Goal: Transaction & Acquisition: Purchase product/service

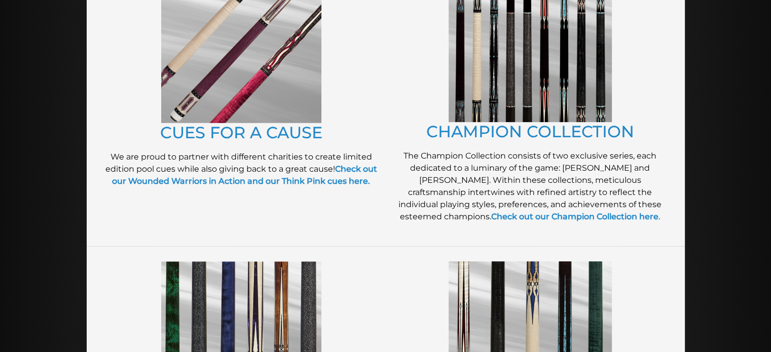
scroll to position [294, 0]
click at [282, 88] on img at bounding box center [241, 43] width 160 height 159
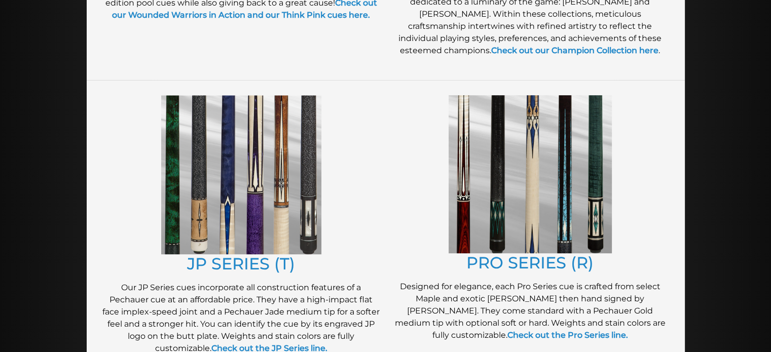
scroll to position [461, 0]
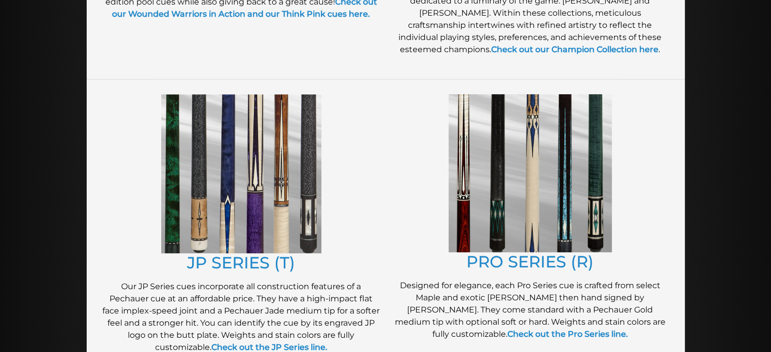
click at [241, 220] on img at bounding box center [241, 173] width 160 height 159
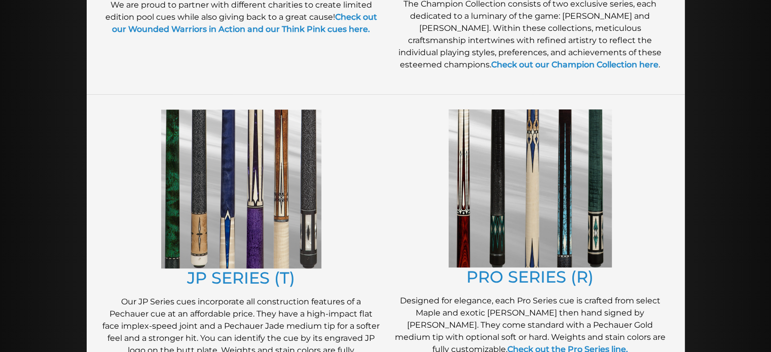
click at [488, 180] on img at bounding box center [530, 188] width 163 height 158
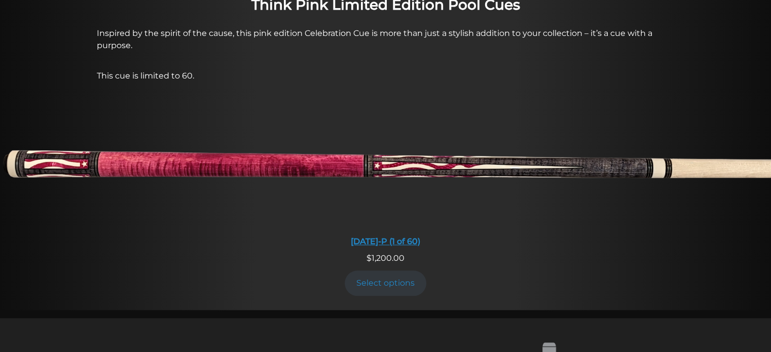
scroll to position [815, 0]
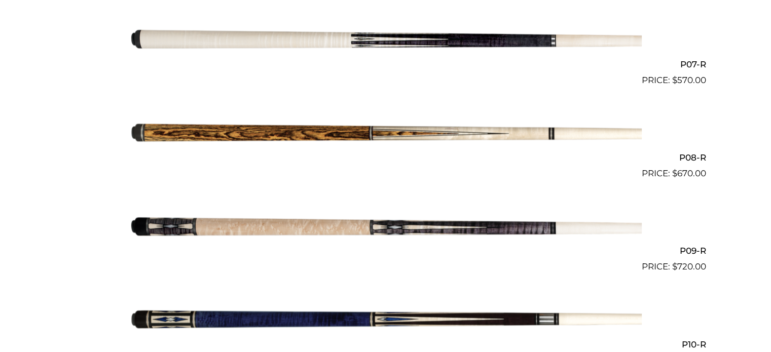
scroll to position [796, 0]
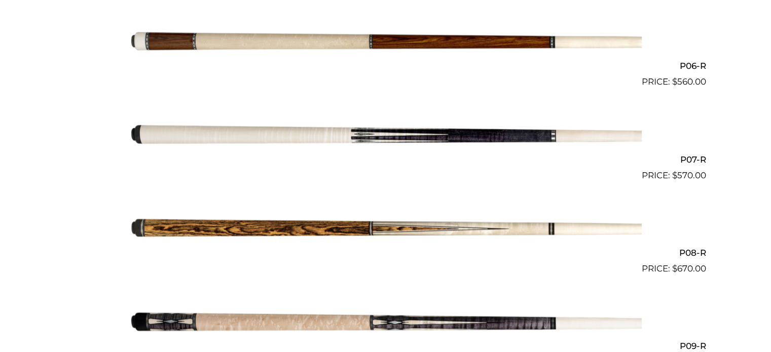
click at [449, 46] on img at bounding box center [386, 41] width 512 height 85
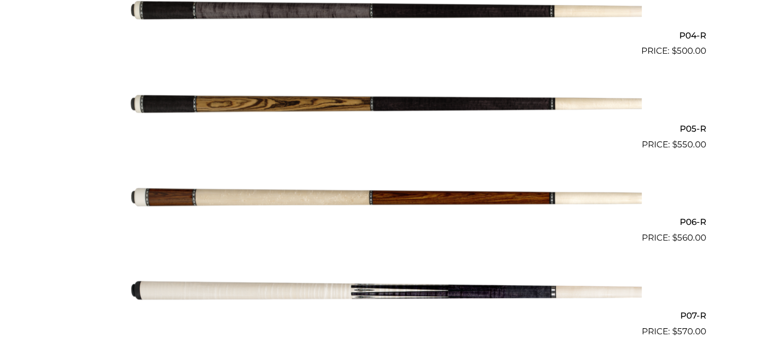
scroll to position [631, 0]
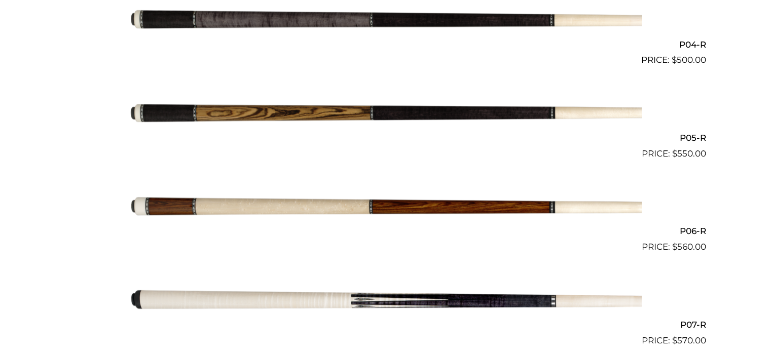
click at [152, 107] on img at bounding box center [386, 113] width 512 height 85
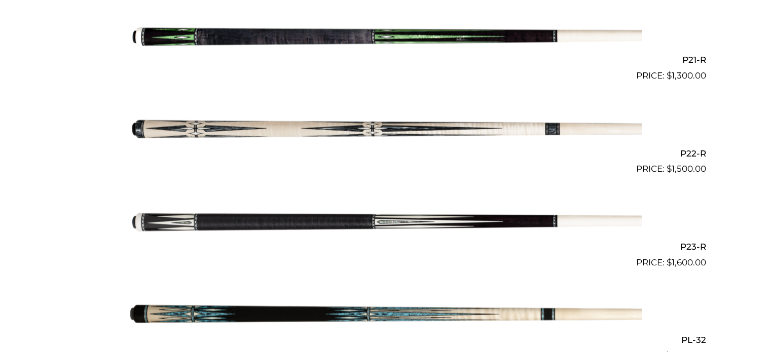
scroll to position [2205, 0]
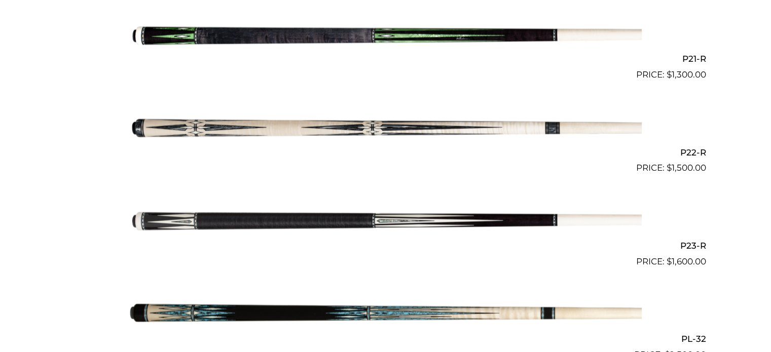
click at [373, 38] on img at bounding box center [386, 34] width 512 height 85
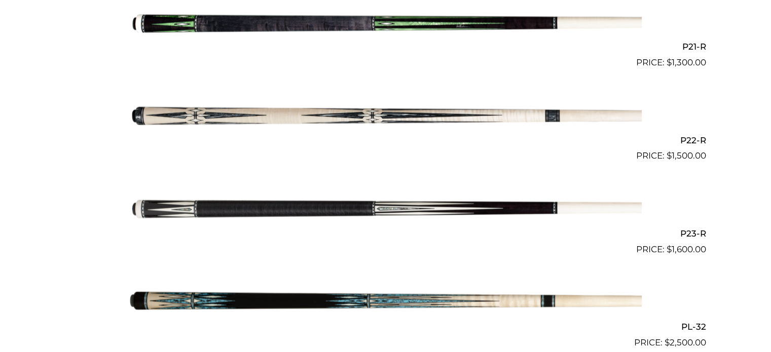
scroll to position [2199, 0]
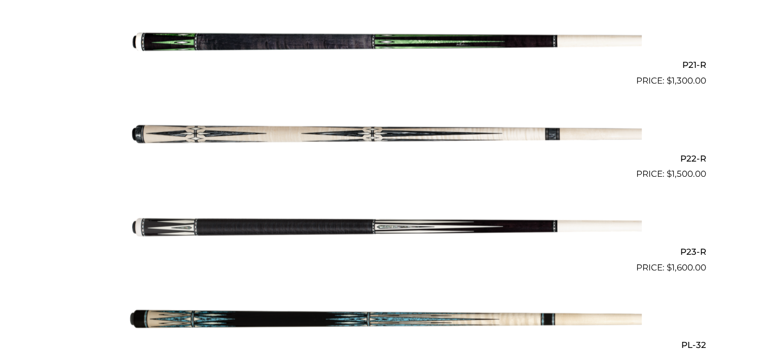
click at [338, 46] on img at bounding box center [386, 40] width 512 height 85
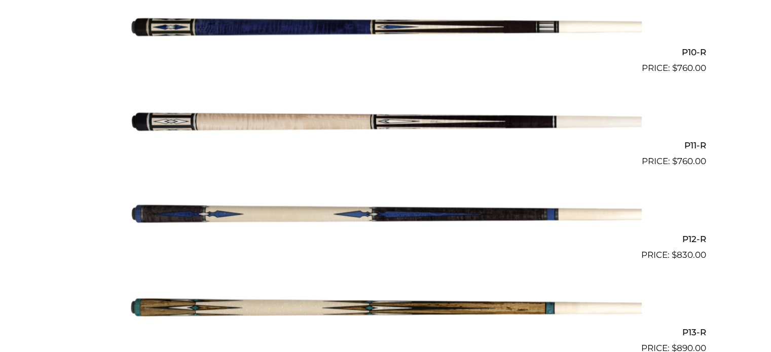
scroll to position [1117, 0]
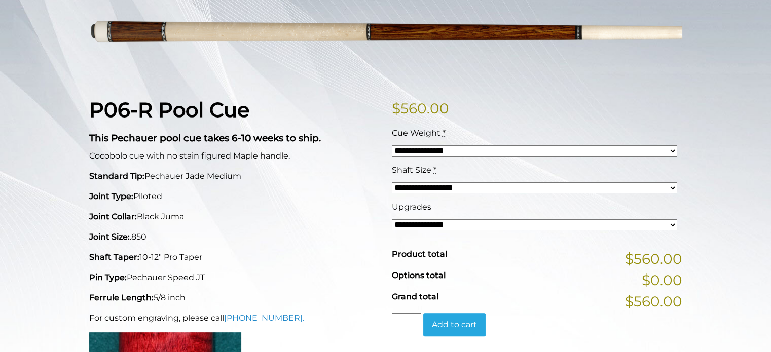
scroll to position [171, 0]
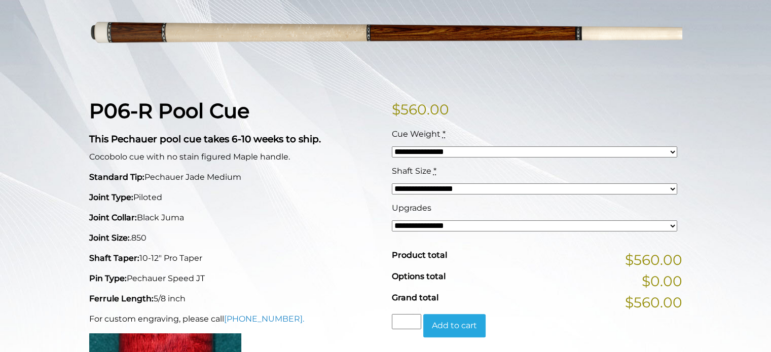
click at [420, 224] on select "**********" at bounding box center [534, 225] width 285 height 11
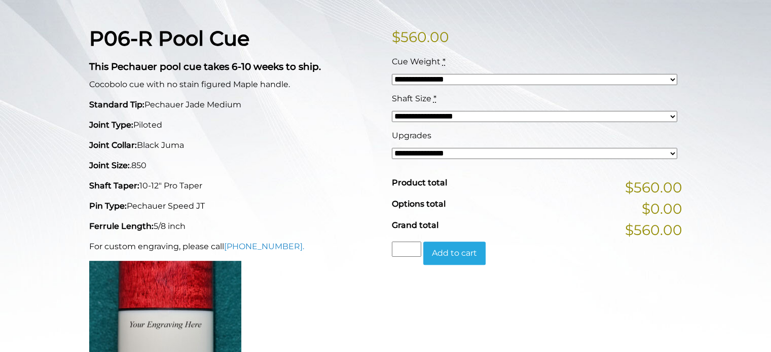
scroll to position [243, 0]
click at [440, 80] on select "**********" at bounding box center [534, 80] width 285 height 11
select select "*****"
click at [392, 75] on select "**********" at bounding box center [534, 80] width 285 height 11
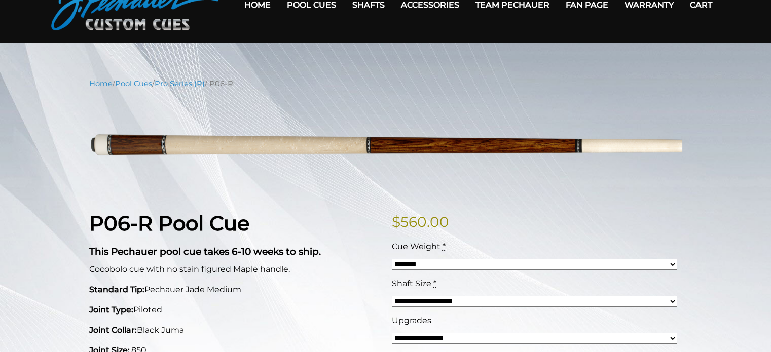
scroll to position [58, 0]
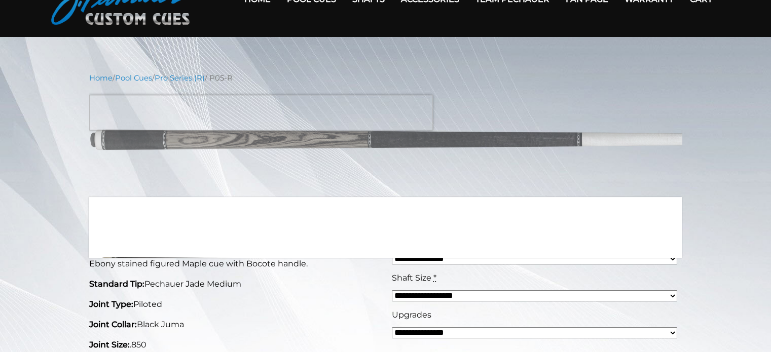
scroll to position [65, 0]
